Goal: Transaction & Acquisition: Purchase product/service

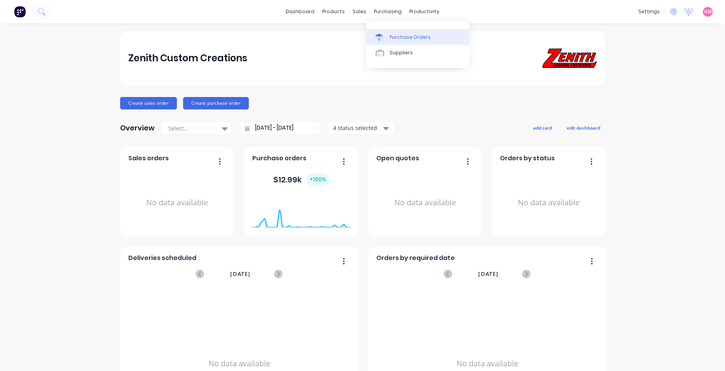
click at [406, 37] on div "Purchase Orders" at bounding box center [409, 37] width 41 height 7
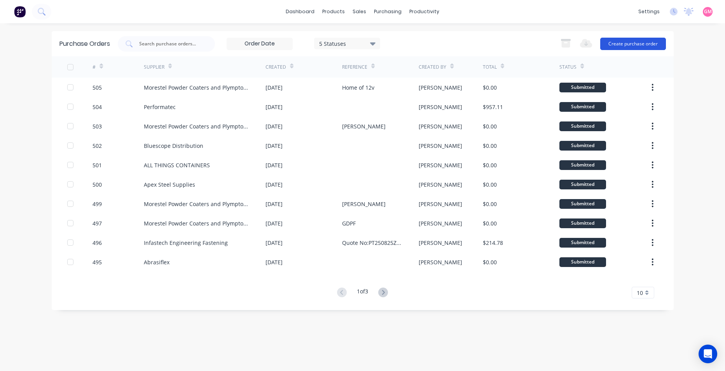
click at [636, 43] on button "Create purchase order" at bounding box center [633, 44] width 66 height 12
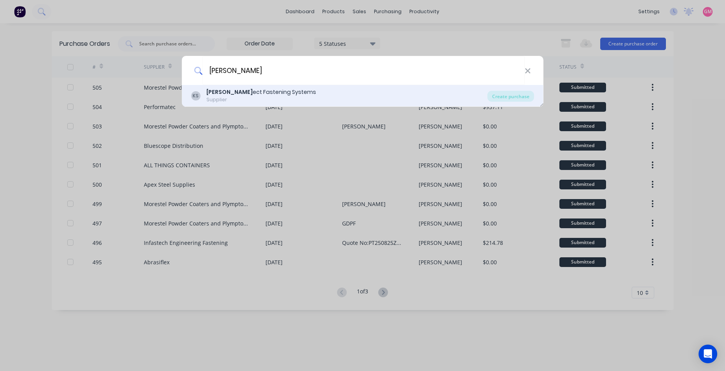
type input "[PERSON_NAME]"
click at [455, 101] on div "KS [PERSON_NAME] ect Fastening Systems Supplier" at bounding box center [339, 95] width 296 height 15
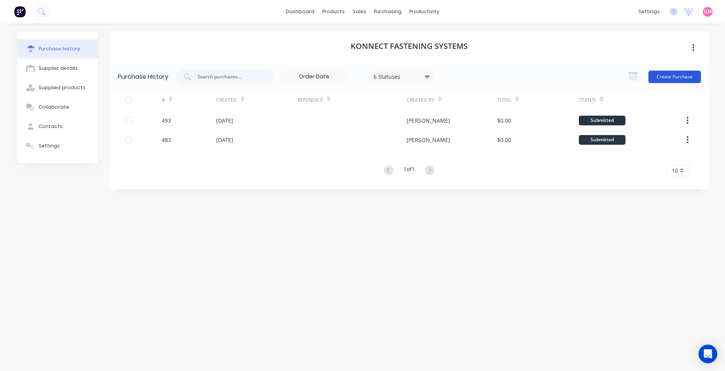
click at [675, 75] on button "Create Purchase" at bounding box center [674, 77] width 52 height 12
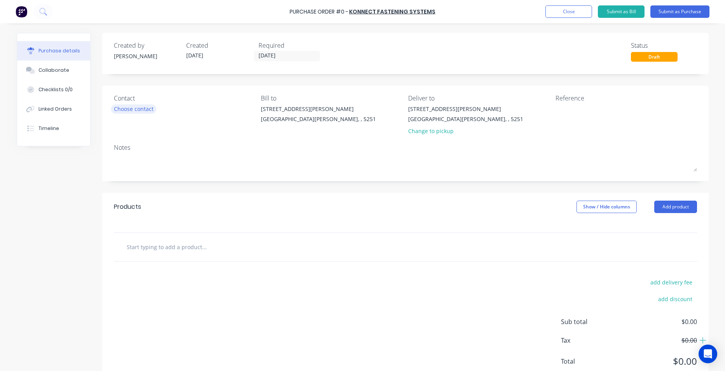
click at [145, 108] on div "Choose contact" at bounding box center [134, 109] width 40 height 8
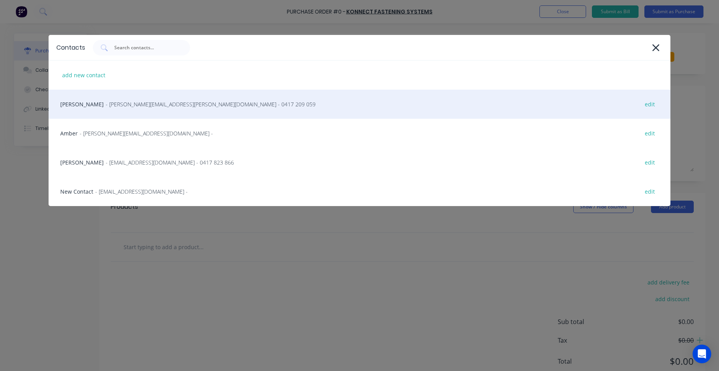
click at [163, 100] on div "[PERSON_NAME] - [PERSON_NAME][EMAIL_ADDRESS][PERSON_NAME][DOMAIN_NAME] - 0417 2…" at bounding box center [360, 104] width 622 height 29
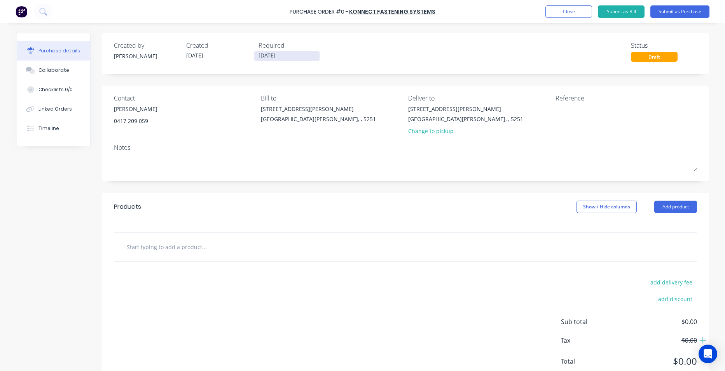
click at [306, 56] on input "[DATE]" at bounding box center [286, 56] width 65 height 10
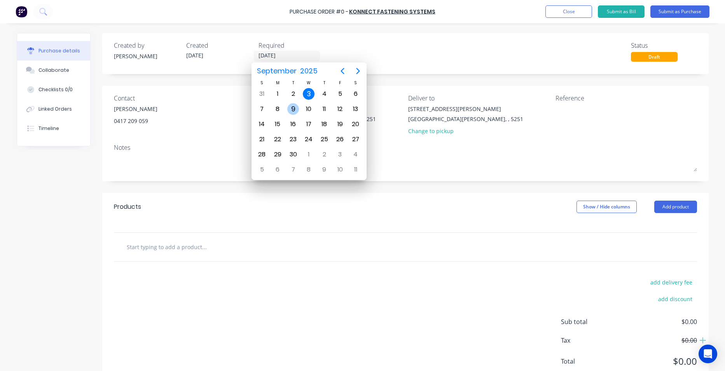
click at [295, 109] on div "9" at bounding box center [293, 109] width 12 height 12
type input "[DATE]"
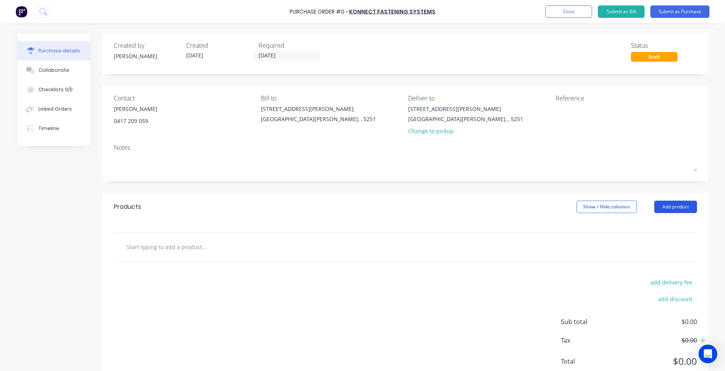
drag, startPoint x: 664, startPoint y: 205, endPoint x: 670, endPoint y: 203, distance: 5.4
click at [665, 205] on button "Add product" at bounding box center [675, 207] width 43 height 12
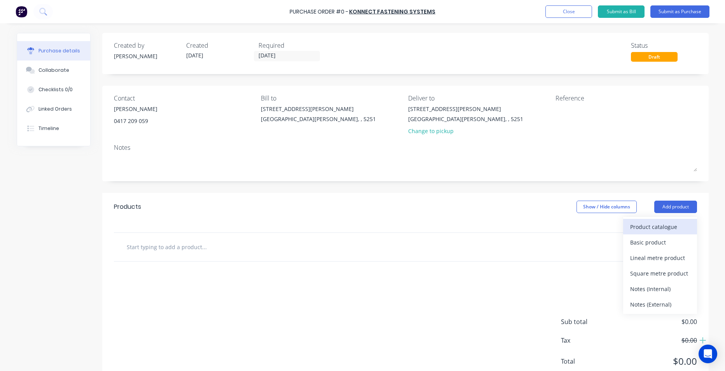
click at [646, 230] on div "Product catalogue" at bounding box center [660, 226] width 60 height 11
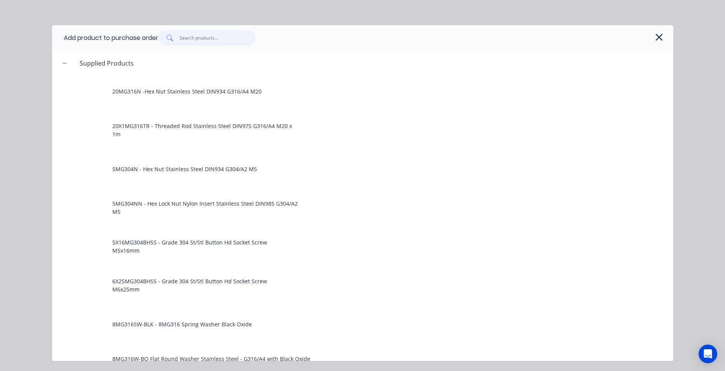
click at [197, 38] on input "text" at bounding box center [218, 38] width 76 height 16
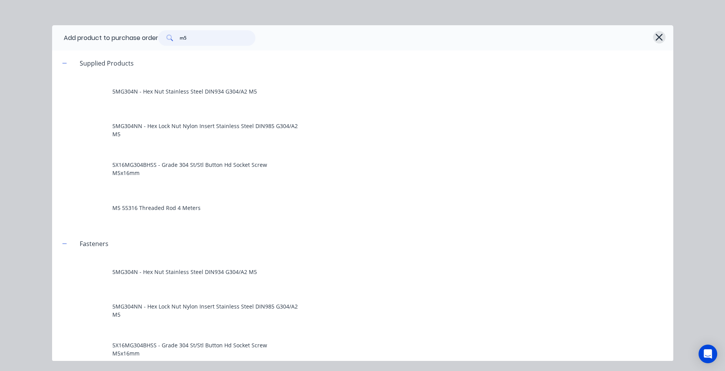
type input "m5"
click at [660, 37] on icon "button" at bounding box center [659, 37] width 8 height 11
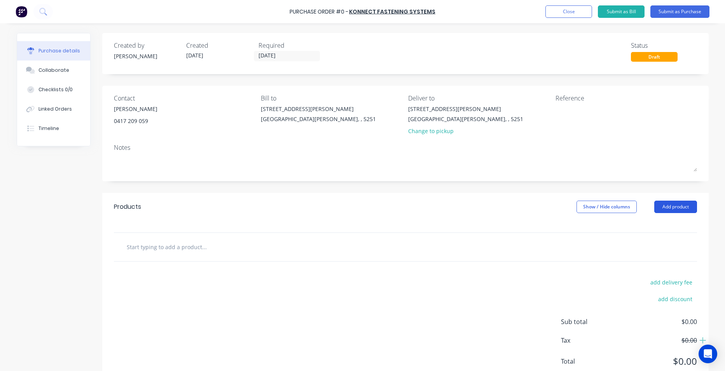
click at [666, 206] on button "Add product" at bounding box center [675, 207] width 43 height 12
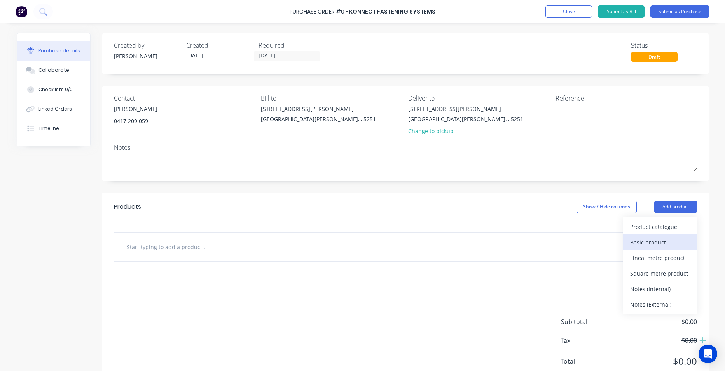
click at [657, 244] on div "Basic product" at bounding box center [660, 242] width 60 height 11
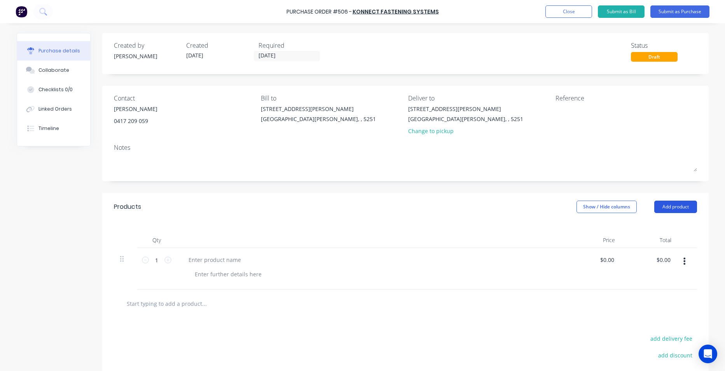
click at [663, 205] on button "Add product" at bounding box center [675, 207] width 43 height 12
drag, startPoint x: 660, startPoint y: 239, endPoint x: 648, endPoint y: 239, distance: 12.1
click at [659, 239] on div "Basic product" at bounding box center [660, 242] width 60 height 11
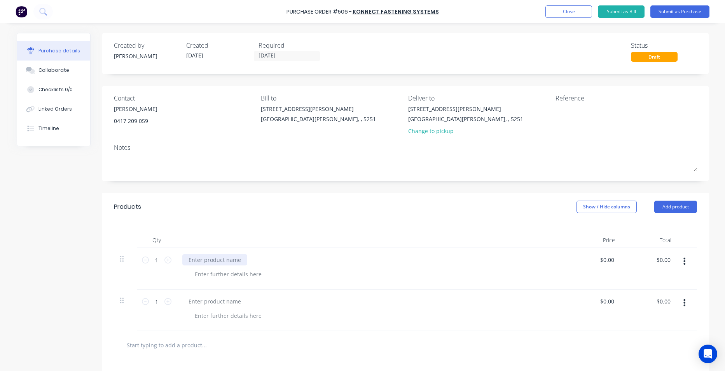
click at [226, 263] on div at bounding box center [214, 260] width 65 height 11
click at [223, 278] on div at bounding box center [227, 274] width 79 height 11
click at [227, 300] on div at bounding box center [214, 301] width 65 height 11
click at [221, 315] on div at bounding box center [227, 315] width 79 height 11
click at [220, 319] on div "Box Quanity" at bounding box center [210, 315] width 44 height 11
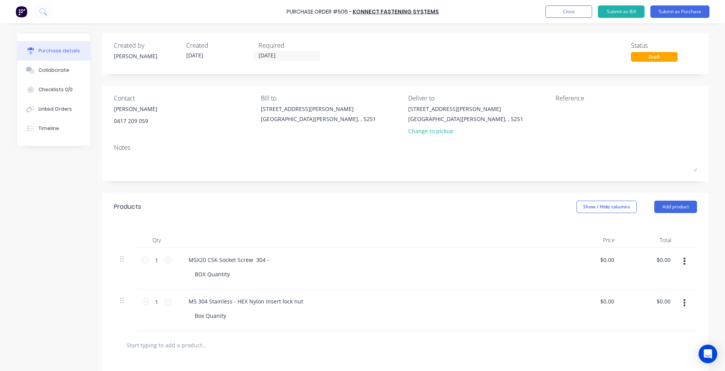
click at [276, 324] on div "M5 304 Stainless - HEX Nylon Insert lock nut Box Quanity" at bounding box center [370, 311] width 389 height 42
drag, startPoint x: 227, startPoint y: 338, endPoint x: 217, endPoint y: 342, distance: 9.8
click at [221, 340] on input "text" at bounding box center [203, 346] width 155 height 16
click at [144, 345] on input "text" at bounding box center [203, 346] width 155 height 16
click at [670, 209] on button "Add product" at bounding box center [675, 207] width 43 height 12
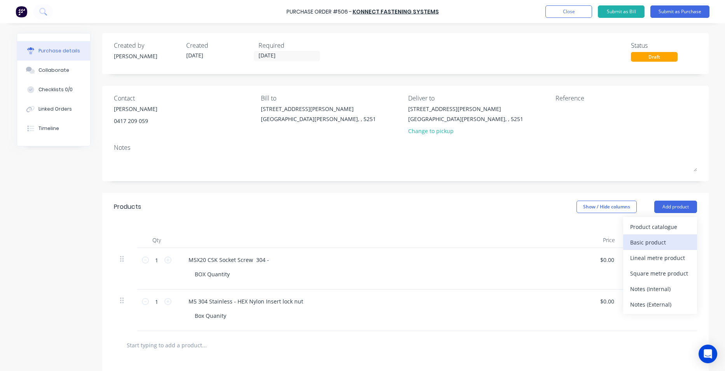
click at [664, 243] on div "Basic product" at bounding box center [660, 242] width 60 height 11
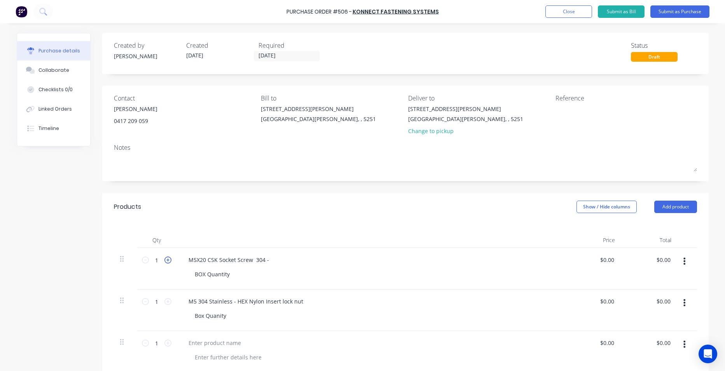
click at [164, 260] on icon at bounding box center [167, 260] width 7 height 7
type input "2"
drag, startPoint x: 164, startPoint y: 302, endPoint x: 163, endPoint y: 307, distance: 5.2
click at [164, 302] on icon at bounding box center [167, 301] width 7 height 7
type input "2"
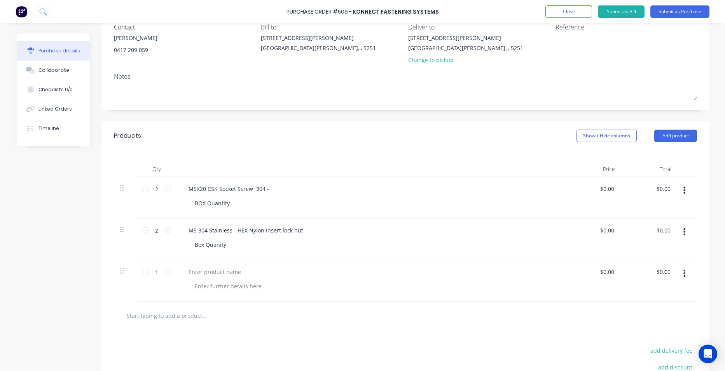
scroll to position [78, 0]
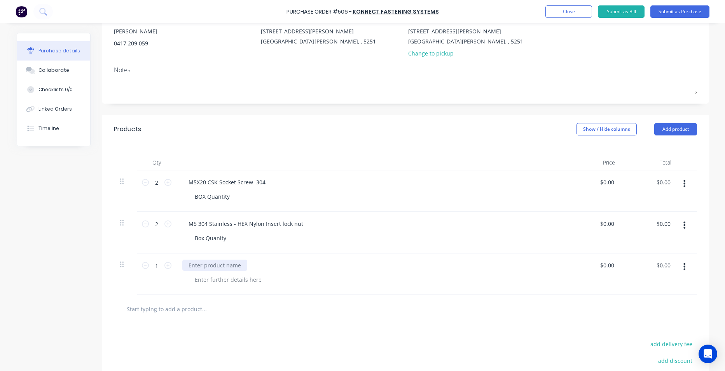
click at [213, 265] on div at bounding box center [214, 265] width 65 height 11
click at [216, 281] on div at bounding box center [227, 279] width 79 height 11
click at [249, 289] on div "M8 x 100MM SS304 Button HD Socket Screw Coarse Box Quanity" at bounding box center [370, 275] width 389 height 42
click at [219, 238] on div "Box Quanity" at bounding box center [210, 238] width 44 height 11
drag, startPoint x: 245, startPoint y: 292, endPoint x: 202, endPoint y: 312, distance: 47.1
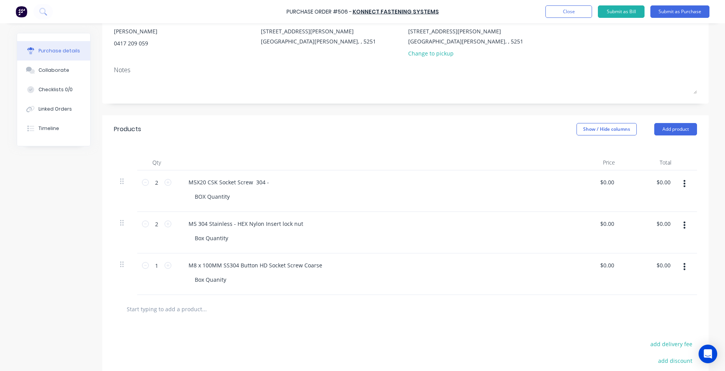
click at [245, 292] on div "M8 x 100MM SS304 Button HD Socket Screw Coarse Box Quanity" at bounding box center [370, 275] width 389 height 42
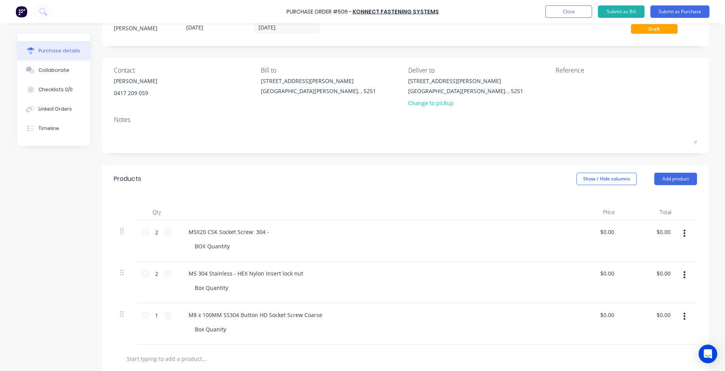
scroll to position [0, 0]
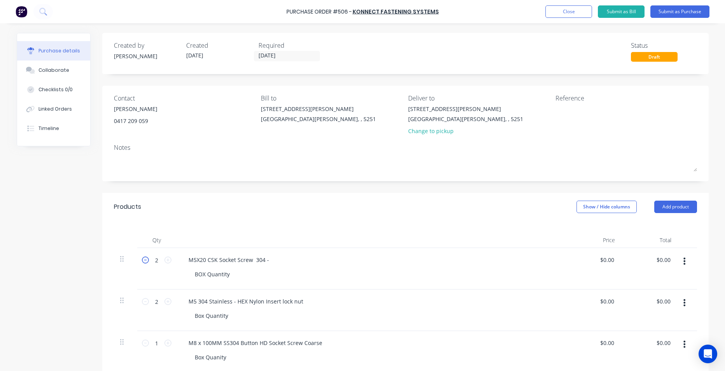
click at [142, 262] on icon at bounding box center [145, 260] width 7 height 7
type input "1"
click at [142, 303] on icon at bounding box center [145, 301] width 7 height 7
type input "1"
click at [586, 111] on textarea at bounding box center [603, 113] width 97 height 17
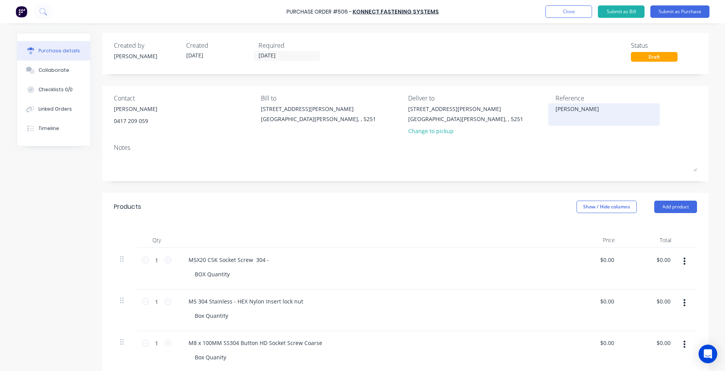
type textarea "[PERSON_NAME]"
type textarea "x"
type textarea "[PERSON_NAME]"
type textarea "x"
type textarea "[PERSON_NAME]"
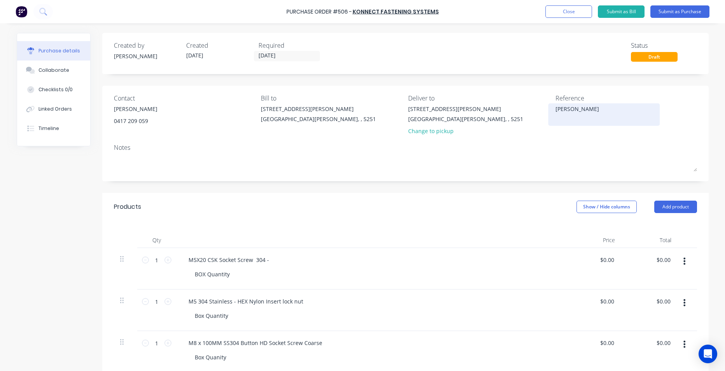
type textarea "x"
type textarea "[PERSON_NAME]"
type textarea "x"
type textarea "[PERSON_NAME]"
type textarea "x"
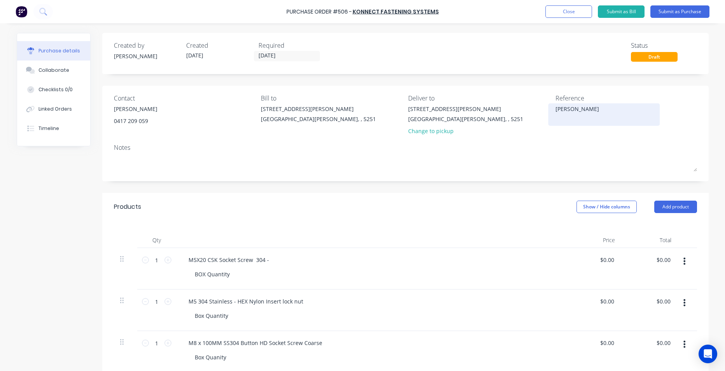
type textarea "[PERSON_NAME] Paint S"
type textarea "x"
type textarea "[PERSON_NAME] Paint Sh"
type textarea "x"
type textarea "[PERSON_NAME] Paint Sho"
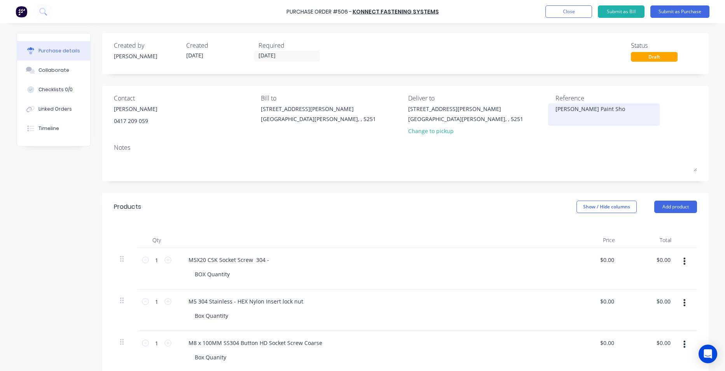
type textarea "x"
type textarea "[PERSON_NAME] Paint Shop"
type textarea "x"
type textarea "[PERSON_NAME] Paint Shop"
type textarea "x"
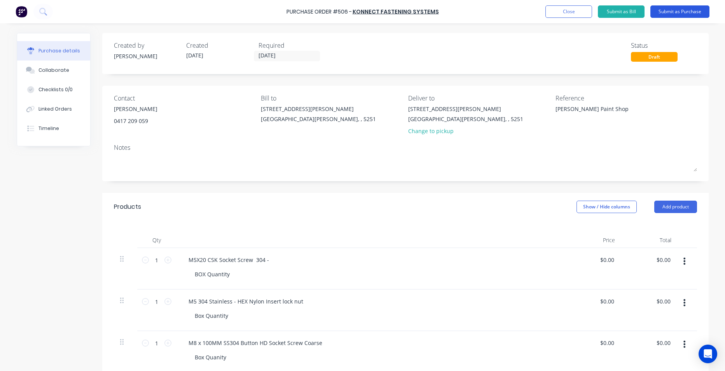
type textarea "[PERSON_NAME] Paint Shop"
click at [669, 10] on button "Submit as Purchase" at bounding box center [679, 11] width 59 height 12
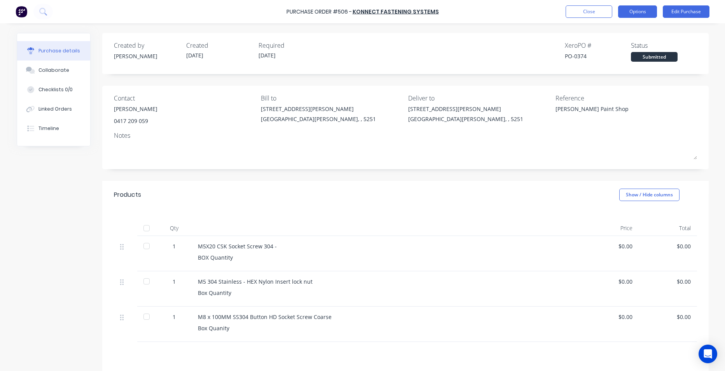
click at [648, 11] on button "Options" at bounding box center [637, 11] width 39 height 12
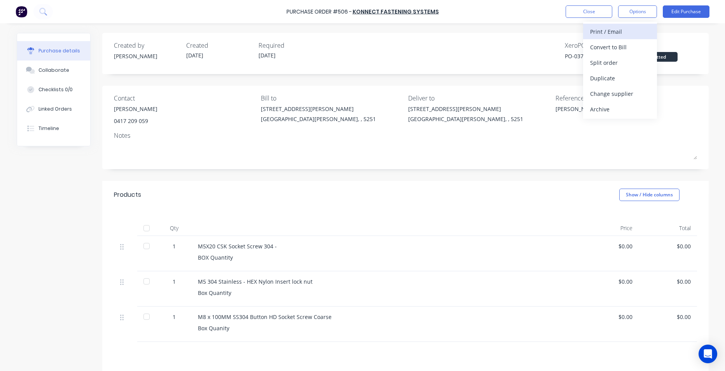
click at [629, 30] on div "Print / Email" at bounding box center [620, 31] width 60 height 11
click at [624, 47] on div "With pricing" at bounding box center [620, 47] width 60 height 11
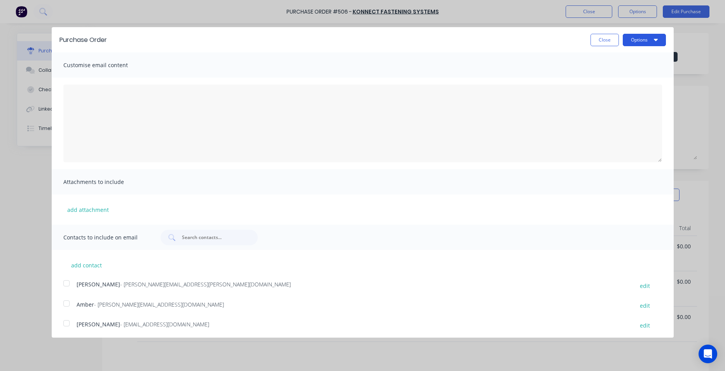
drag, startPoint x: 628, startPoint y: 34, endPoint x: 630, endPoint y: 37, distance: 4.1
click at [629, 35] on button "Options" at bounding box center [644, 40] width 43 height 12
click at [616, 59] on div "Print" at bounding box center [629, 59] width 60 height 11
click at [635, 6] on div "Purchase Order Close Options Customise email content Attachments to include add…" at bounding box center [362, 185] width 725 height 371
click at [633, 13] on div "Purchase Order Close Options Customise email content Attachments to include add…" at bounding box center [362, 185] width 725 height 371
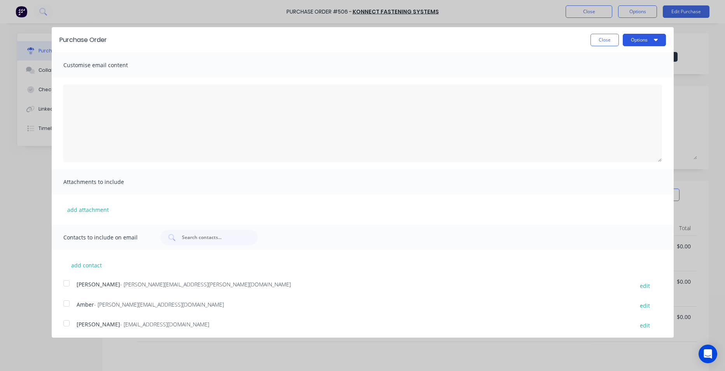
click at [626, 39] on button "Options" at bounding box center [644, 40] width 43 height 12
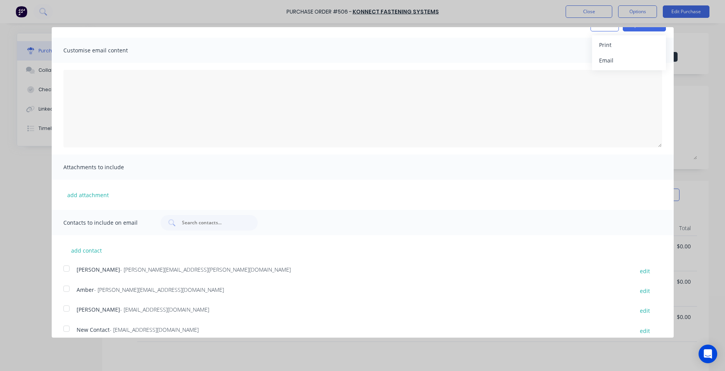
scroll to position [23, 0]
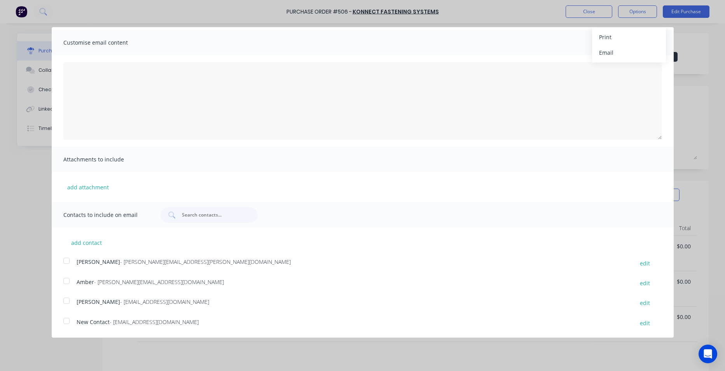
click at [67, 301] on div at bounding box center [67, 301] width 16 height 16
click at [67, 302] on div at bounding box center [67, 301] width 16 height 16
click at [67, 322] on div at bounding box center [67, 322] width 16 height 16
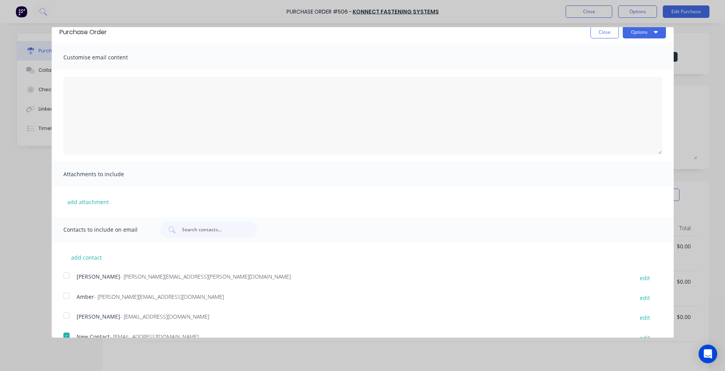
scroll to position [0, 0]
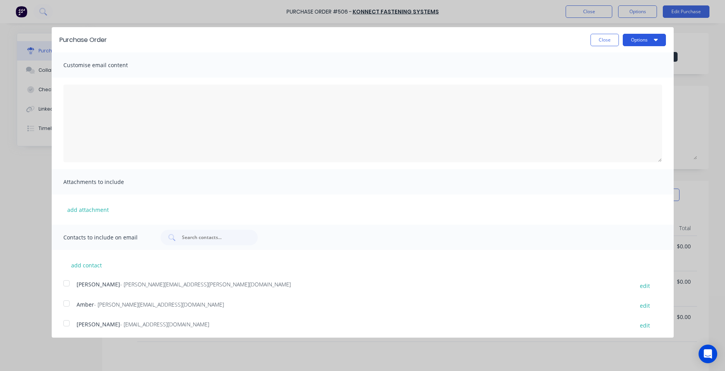
click at [654, 38] on icon "button" at bounding box center [656, 40] width 4 height 6
click at [629, 74] on div "Email" at bounding box center [629, 75] width 60 height 11
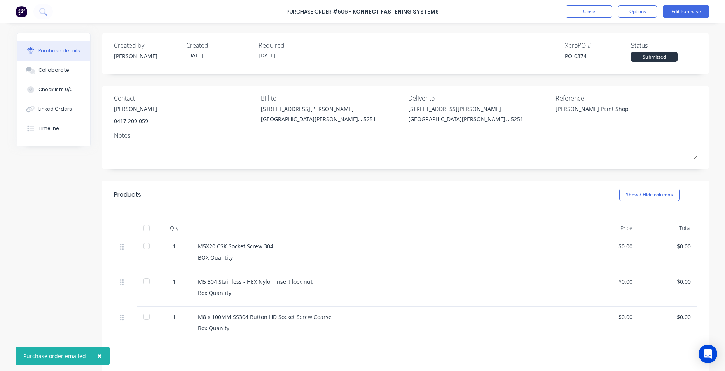
type textarea "x"
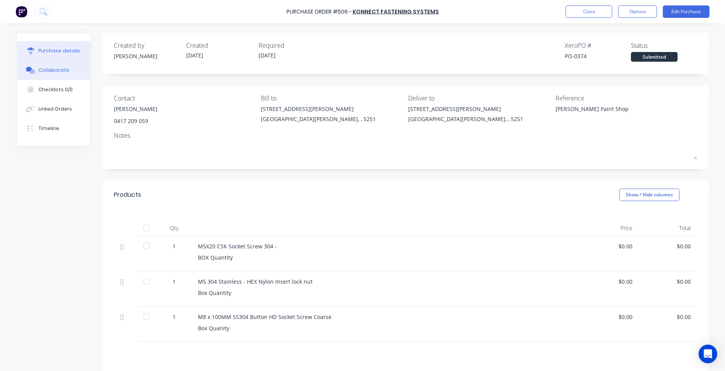
click at [54, 77] on button "Collaborate" at bounding box center [53, 70] width 73 height 19
